Goal: Register for event/course

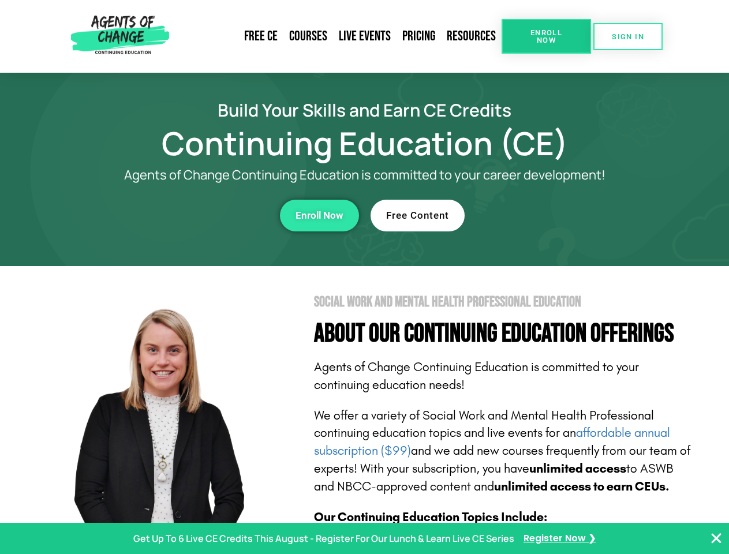
click at [364, 277] on section "Social Work and Mental Health Professional Education About Our Continuing Educa…" at bounding box center [364, 508] width 729 height 485
click at [546, 36] on span "Enroll Now" at bounding box center [546, 36] width 53 height 15
click at [628, 36] on span "SIGN IN" at bounding box center [628, 37] width 32 height 8
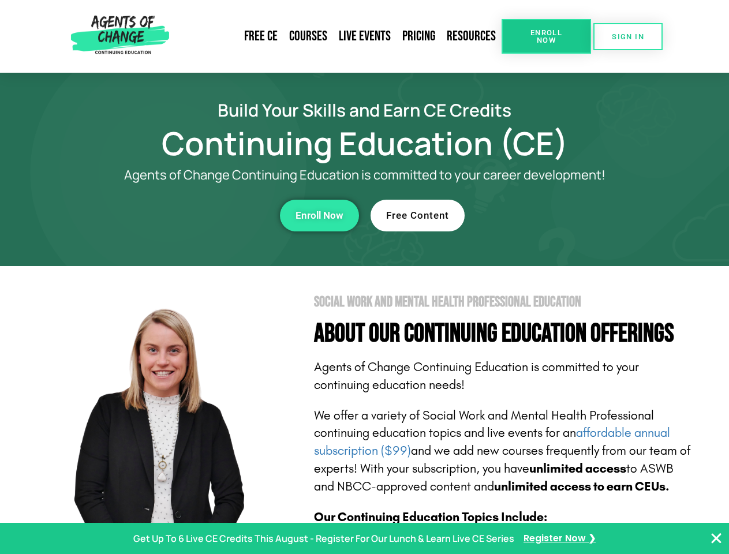
click at [200, 215] on div "Enroll Now" at bounding box center [200, 216] width 317 height 32
click at [319, 215] on span "Enroll Now" at bounding box center [319, 216] width 48 height 10
click at [529, 215] on div "Free Content" at bounding box center [528, 216] width 317 height 32
